Goal: Task Accomplishment & Management: Use online tool/utility

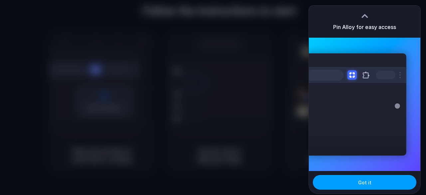
click at [376, 183] on button "Got it" at bounding box center [365, 182] width 104 height 15
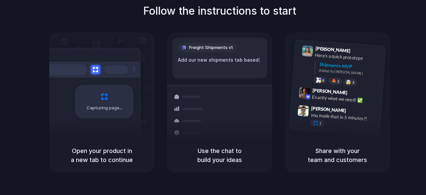
click at [213, 98] on div at bounding box center [213, 98] width 0 height 0
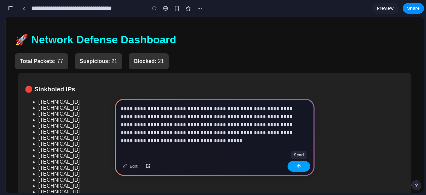
click at [300, 167] on div "button" at bounding box center [299, 166] width 5 height 5
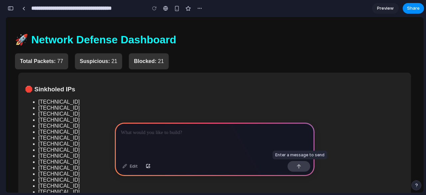
scroll to position [89, 0]
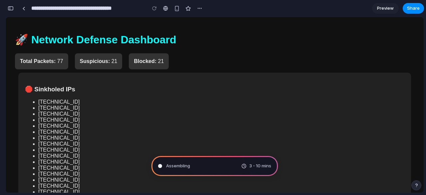
type input "**********"
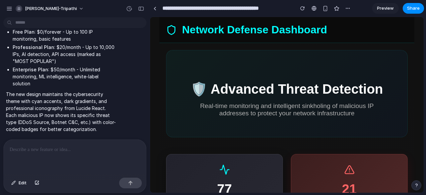
scroll to position [0, 0]
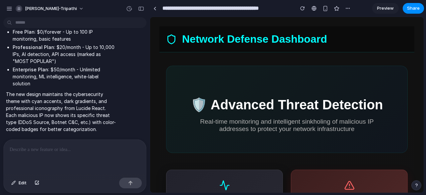
click at [274, 104] on h2 "🛡️ Advanced Threat Detection" at bounding box center [287, 105] width 228 height 16
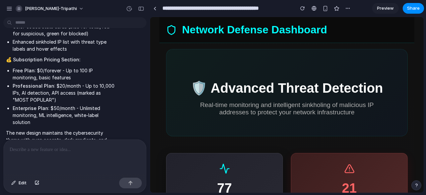
scroll to position [6, 0]
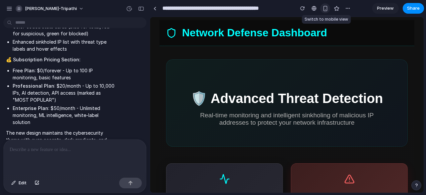
click at [323, 9] on div "button" at bounding box center [326, 9] width 6 height 6
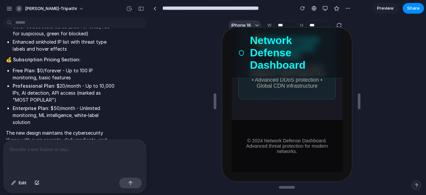
scroll to position [1705, 0]
click at [323, 7] on div "button" at bounding box center [325, 8] width 5 height 5
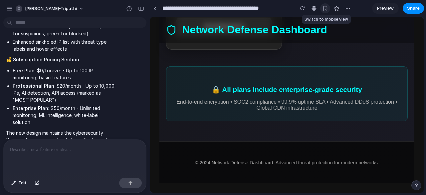
scroll to position [1226, 0]
click at [350, 8] on div "button" at bounding box center [347, 8] width 5 height 5
click at [349, 9] on div "button" at bounding box center [347, 8] width 5 height 5
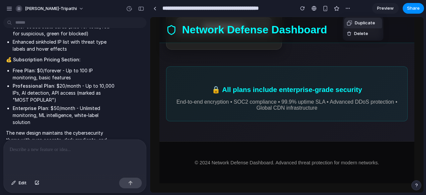
click at [361, 24] on span "Duplicate" at bounding box center [365, 23] width 20 height 7
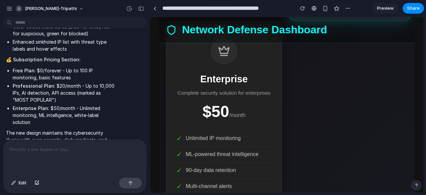
scroll to position [920, 0]
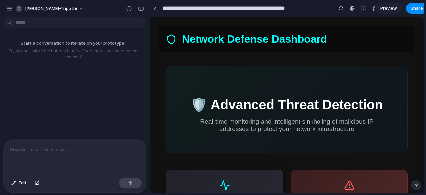
click at [384, 5] on span "Preview" at bounding box center [389, 8] width 17 height 7
